Goal: Information Seeking & Learning: Learn about a topic

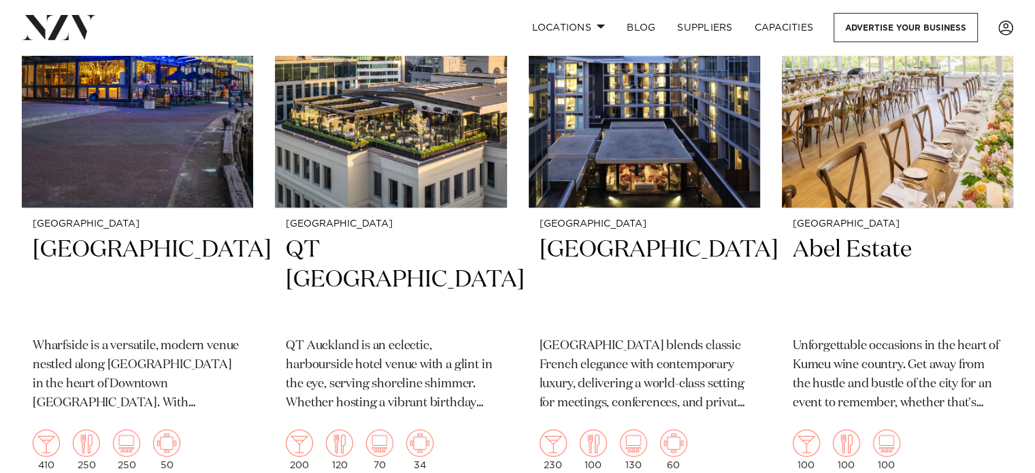
scroll to position [446, 0]
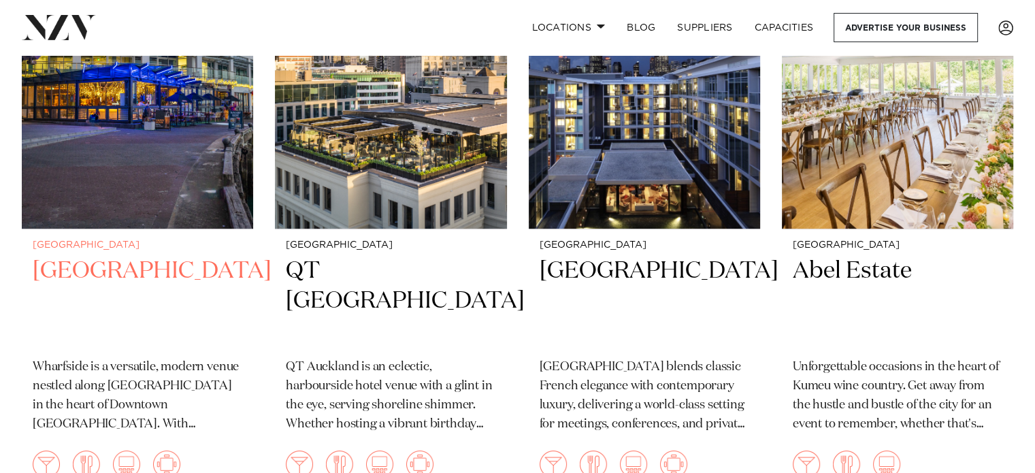
click at [134, 262] on h2 "[GEOGRAPHIC_DATA]" at bounding box center [138, 302] width 210 height 92
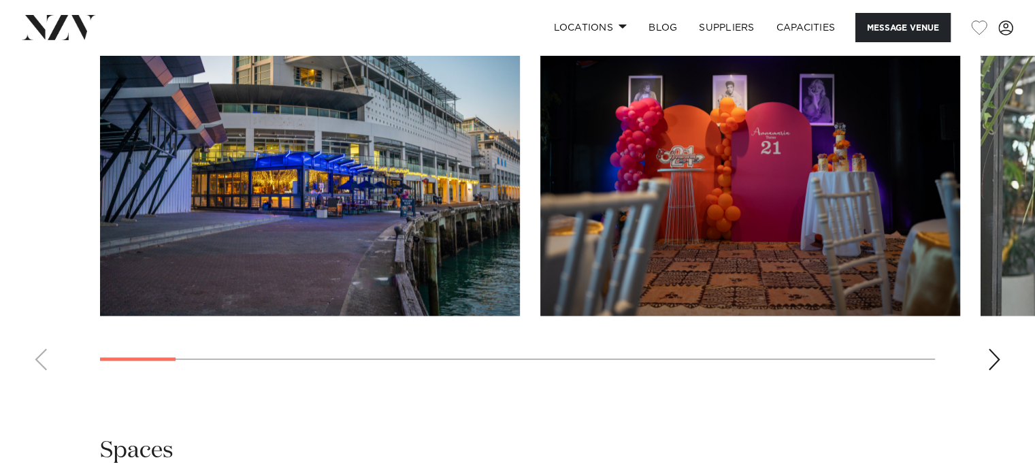
scroll to position [1337, 0]
click at [994, 357] on div "Next slide" at bounding box center [995, 359] width 14 height 22
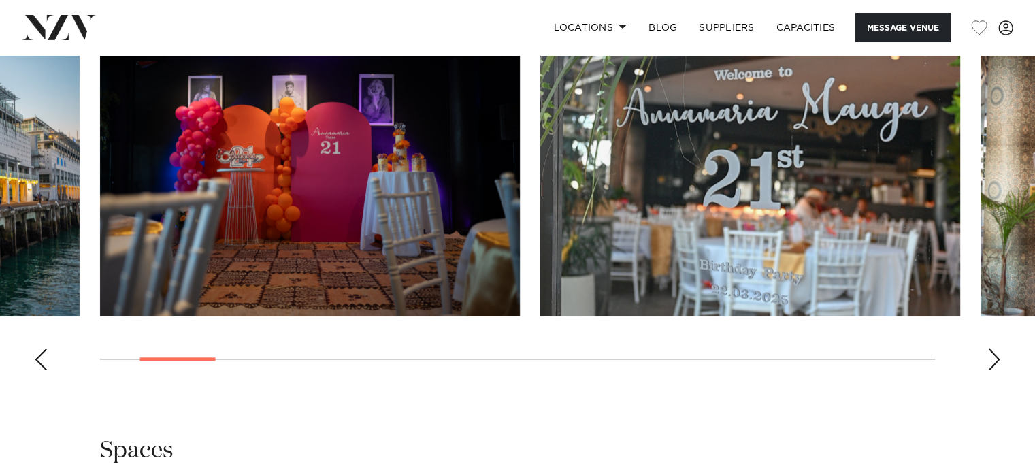
click at [994, 357] on div "Next slide" at bounding box center [995, 359] width 14 height 22
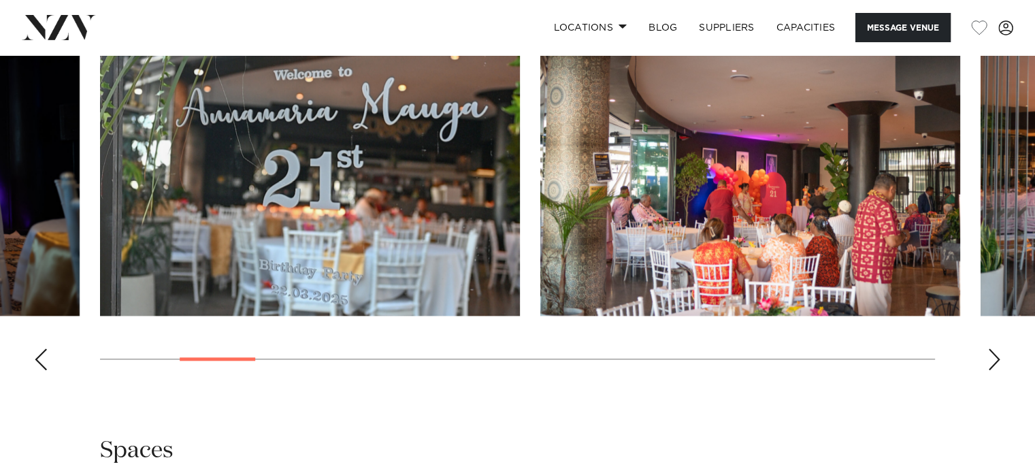
click at [994, 357] on div "Next slide" at bounding box center [995, 359] width 14 height 22
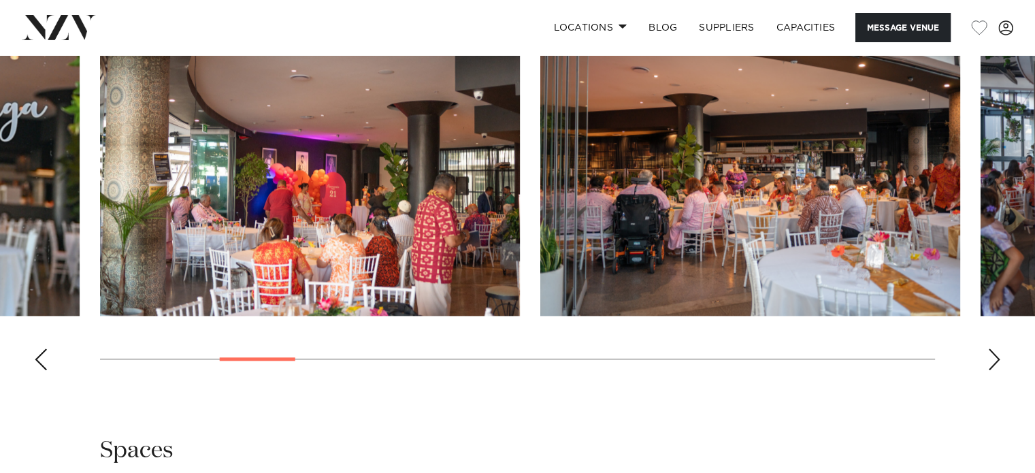
click at [990, 355] on div "Next slide" at bounding box center [995, 359] width 14 height 22
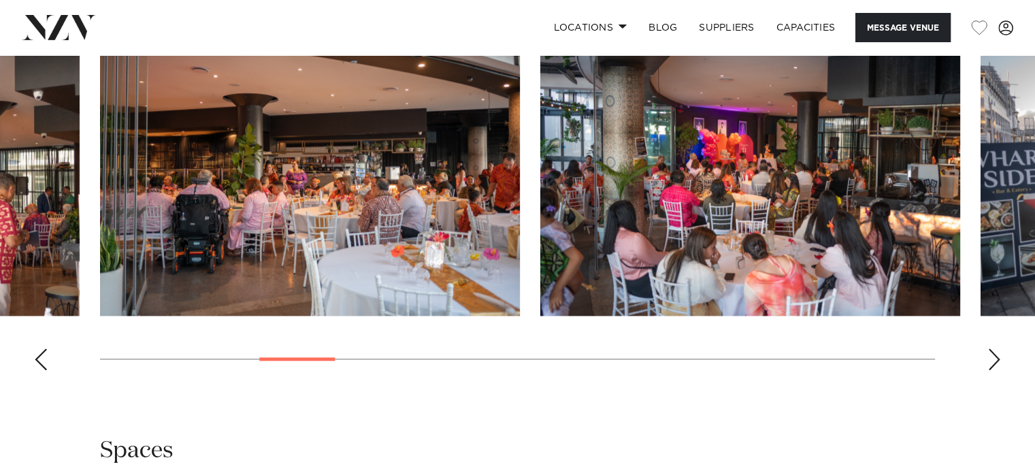
click at [990, 355] on div "Next slide" at bounding box center [995, 359] width 14 height 22
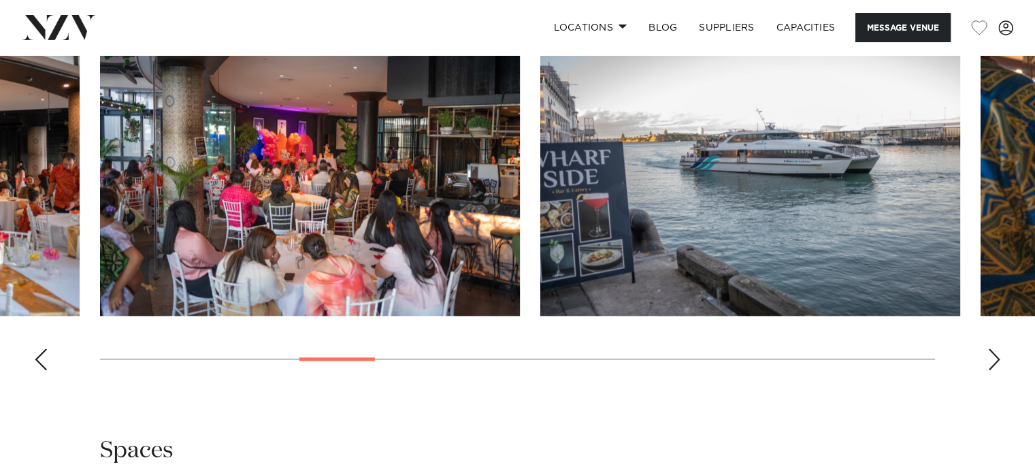
click at [990, 355] on div "Next slide" at bounding box center [995, 359] width 14 height 22
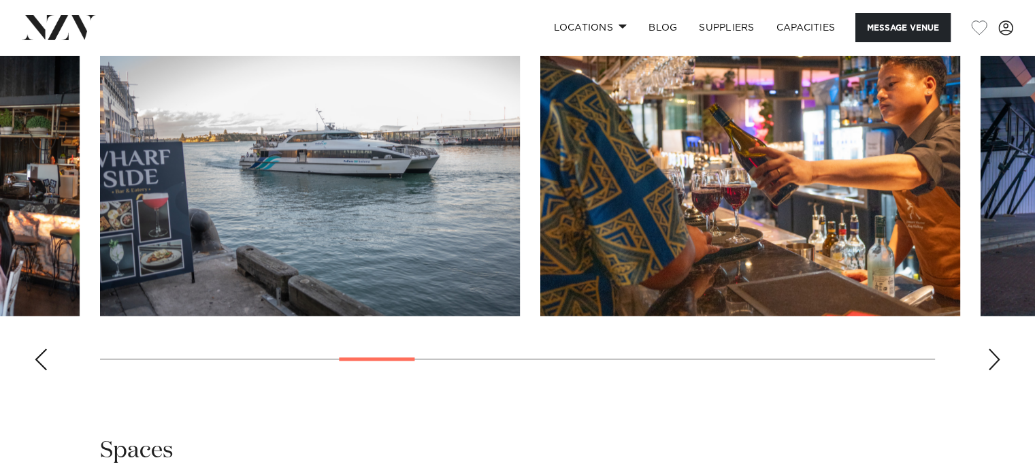
click at [990, 355] on div "Next slide" at bounding box center [995, 359] width 14 height 22
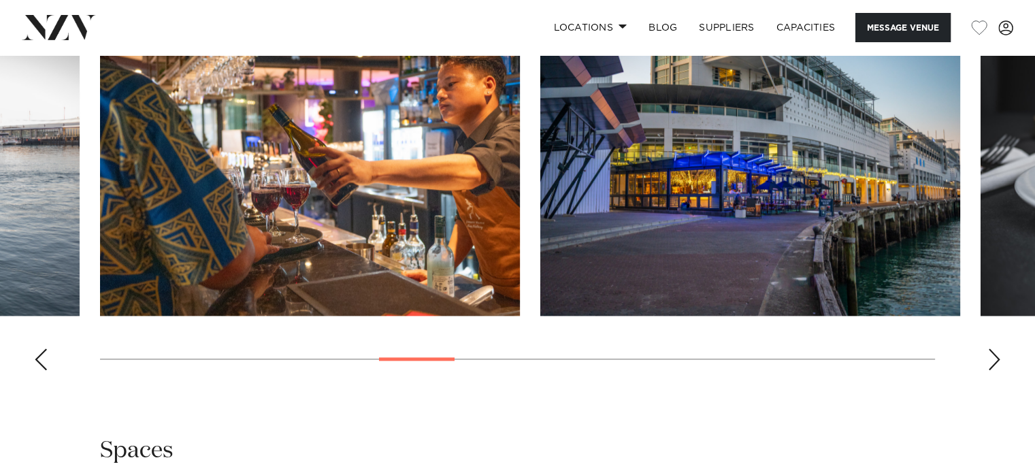
click at [990, 355] on div "Next slide" at bounding box center [995, 359] width 14 height 22
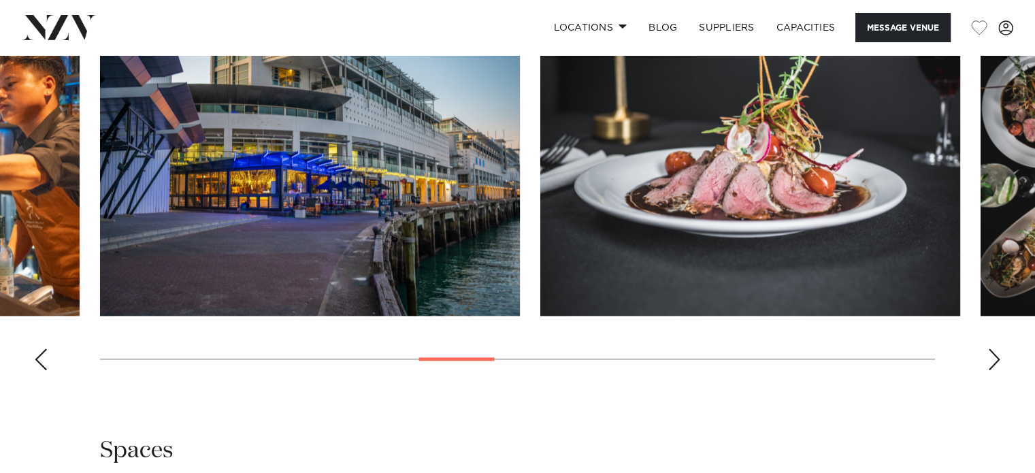
click at [990, 355] on div "Next slide" at bounding box center [995, 359] width 14 height 22
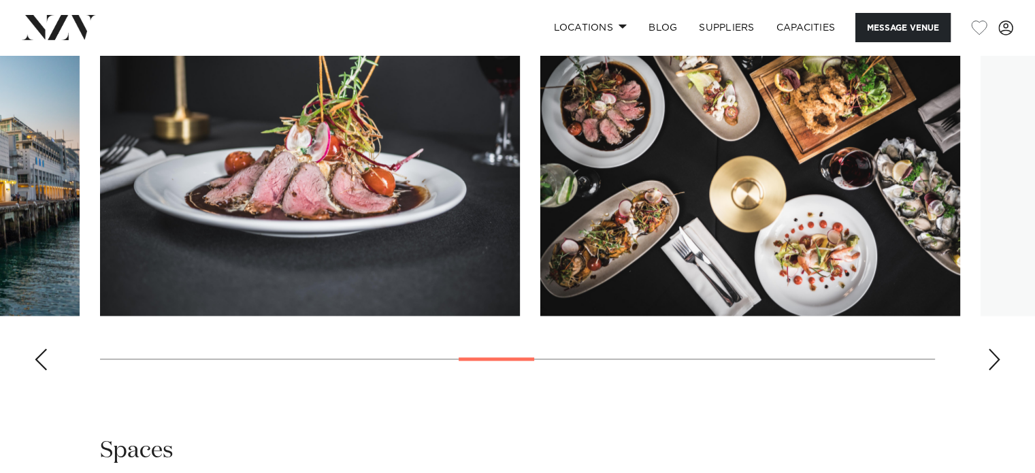
click at [990, 355] on div "Next slide" at bounding box center [995, 359] width 14 height 22
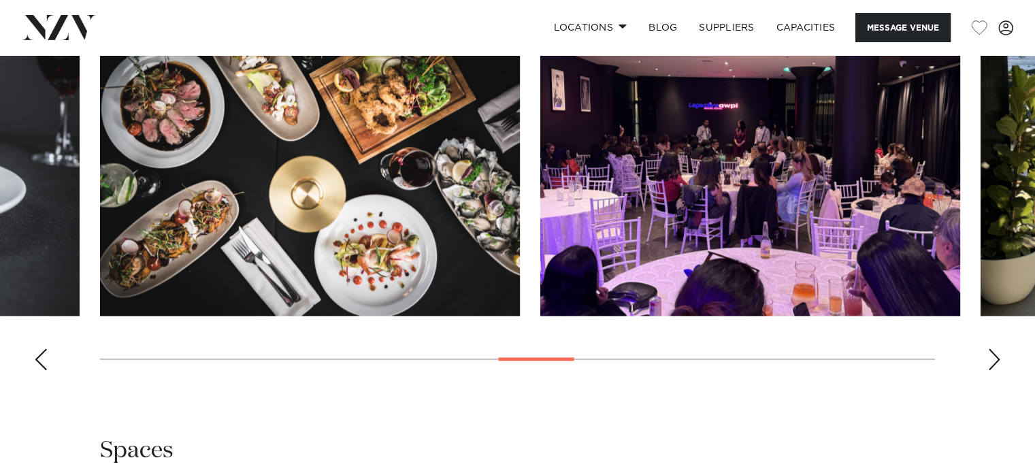
click at [990, 355] on div "Next slide" at bounding box center [995, 359] width 14 height 22
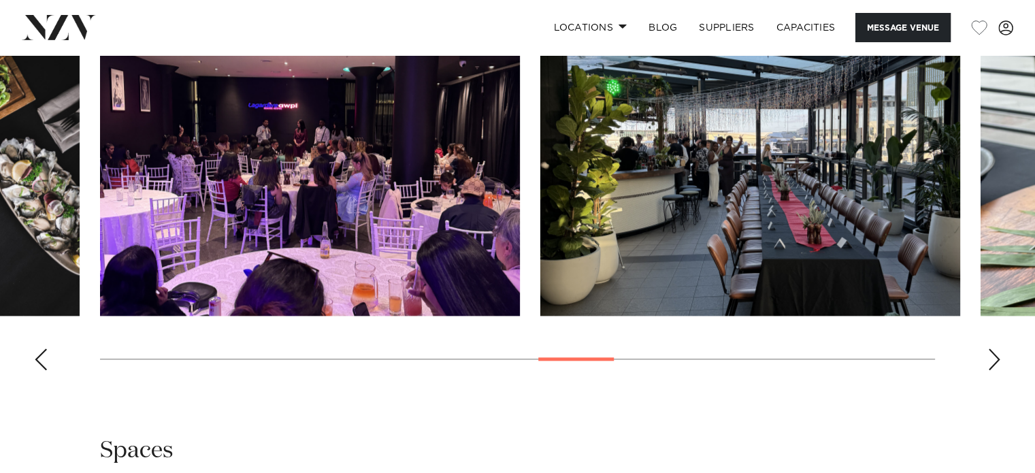
click at [990, 355] on div "Next slide" at bounding box center [995, 359] width 14 height 22
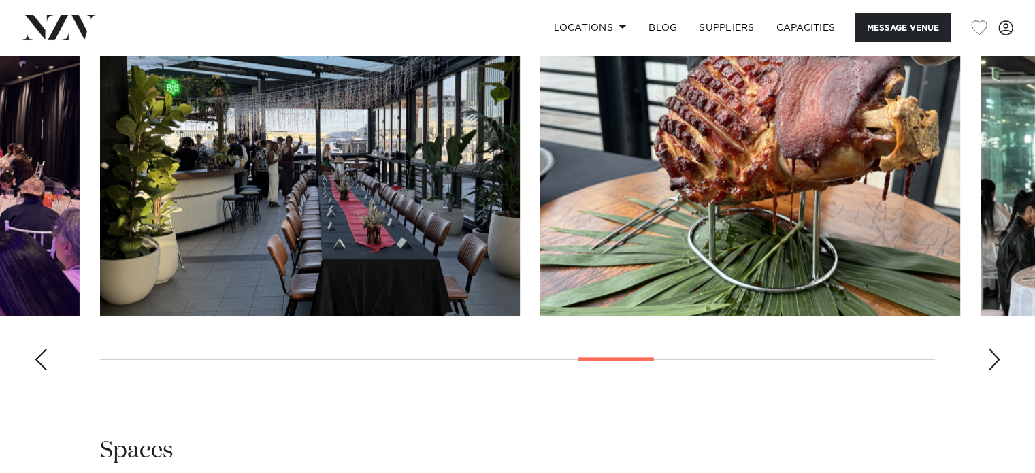
click at [986, 351] on swiper-container at bounding box center [517, 194] width 1035 height 374
click at [994, 357] on div "Next slide" at bounding box center [995, 359] width 14 height 22
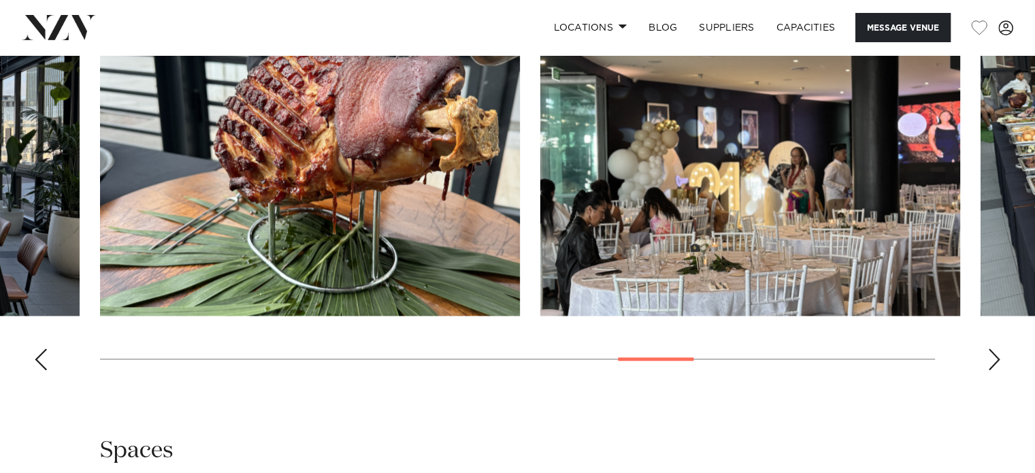
click at [994, 357] on div "Next slide" at bounding box center [995, 359] width 14 height 22
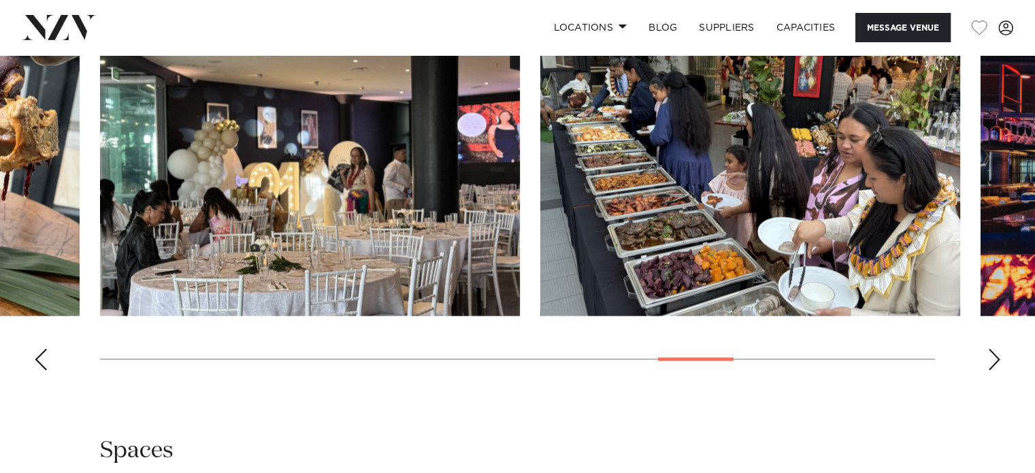
click at [994, 357] on div "Next slide" at bounding box center [995, 359] width 14 height 22
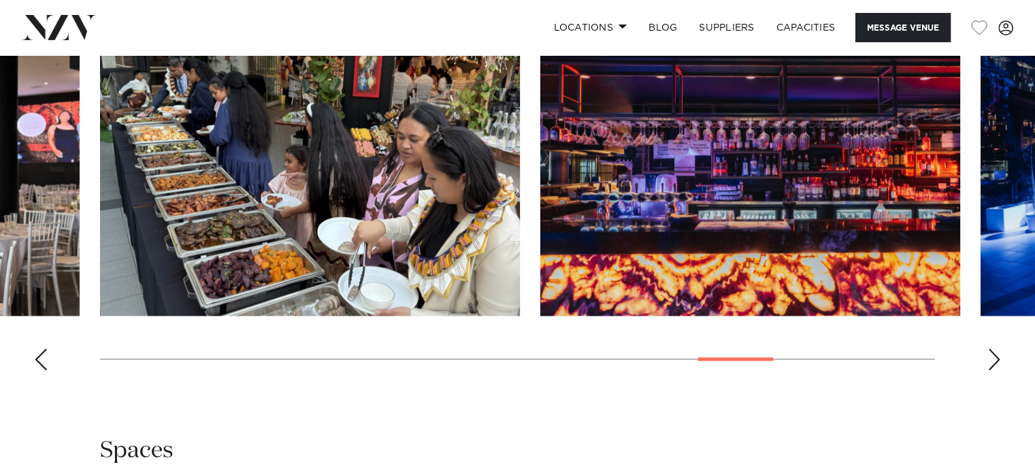
click at [994, 357] on div "Next slide" at bounding box center [995, 359] width 14 height 22
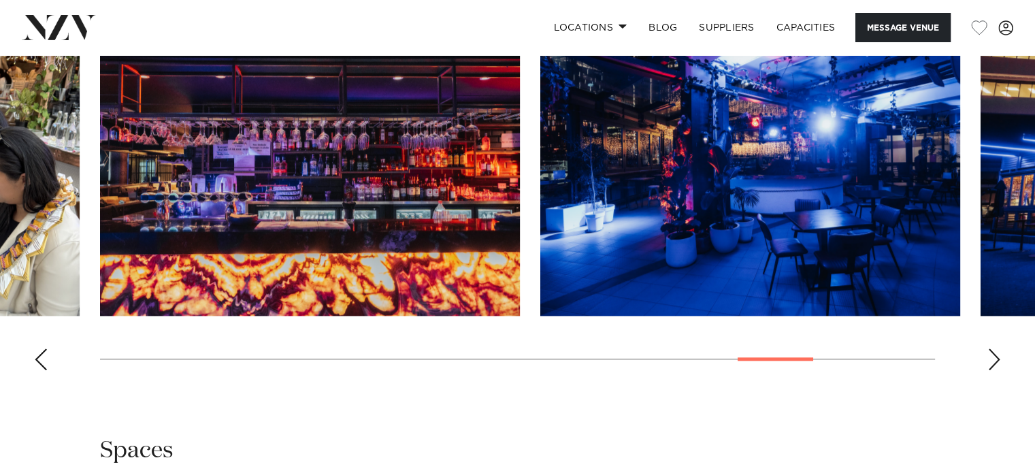
click at [994, 357] on div "Next slide" at bounding box center [995, 359] width 14 height 22
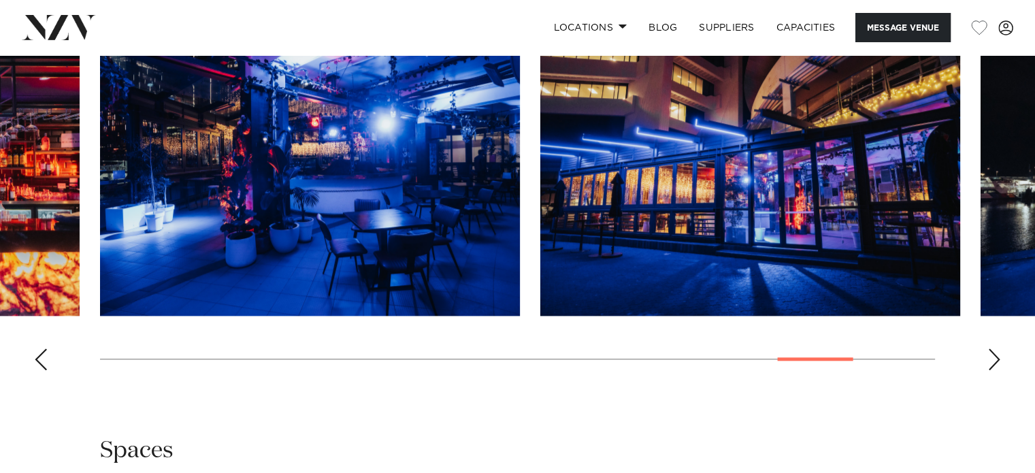
click at [994, 357] on div "Next slide" at bounding box center [995, 359] width 14 height 22
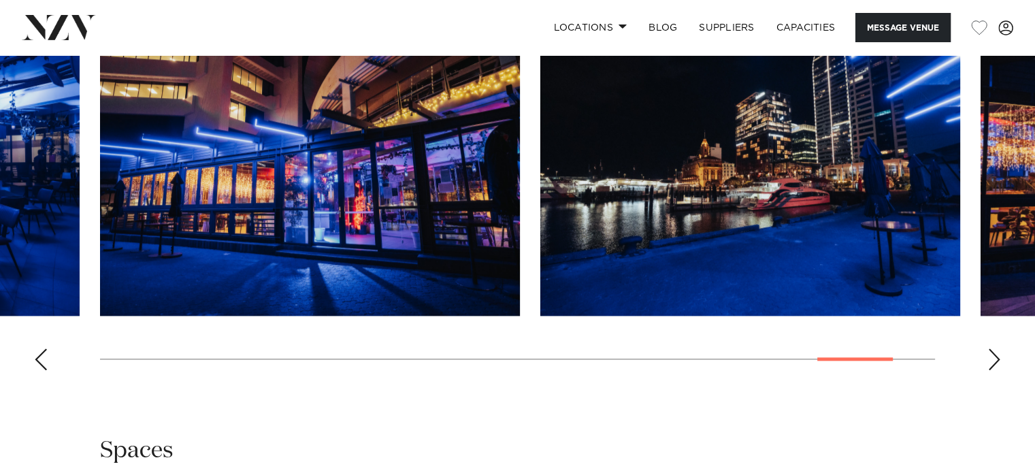
click at [994, 357] on div "Next slide" at bounding box center [995, 359] width 14 height 22
